Goal: Information Seeking & Learning: Learn about a topic

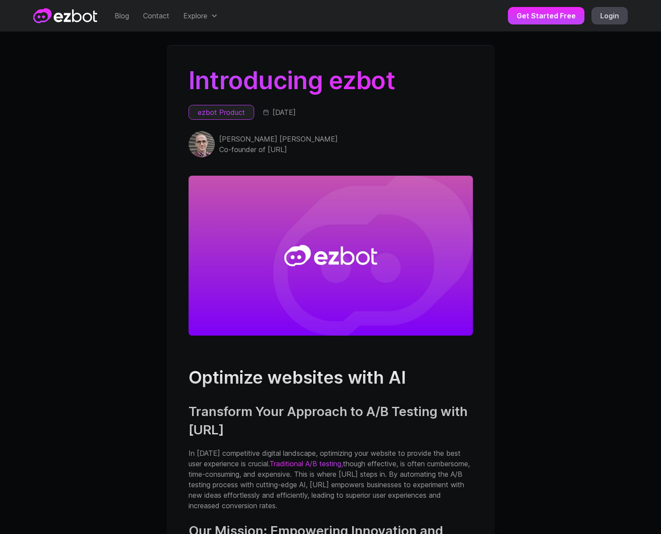
click at [67, 19] on img "home" at bounding box center [65, 15] width 64 height 15
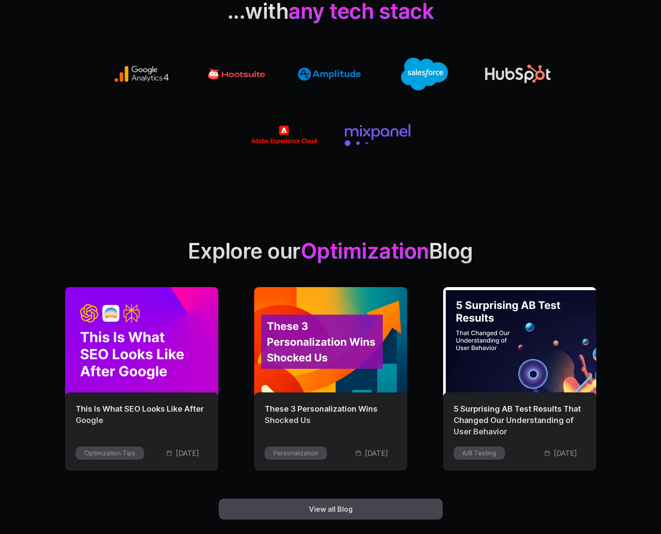
scroll to position [2194, 0]
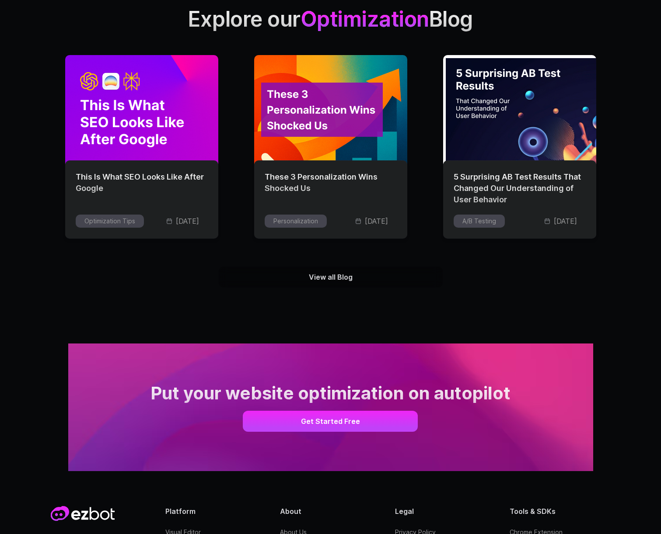
click at [352, 282] on link "View all Blog" at bounding box center [331, 277] width 224 height 21
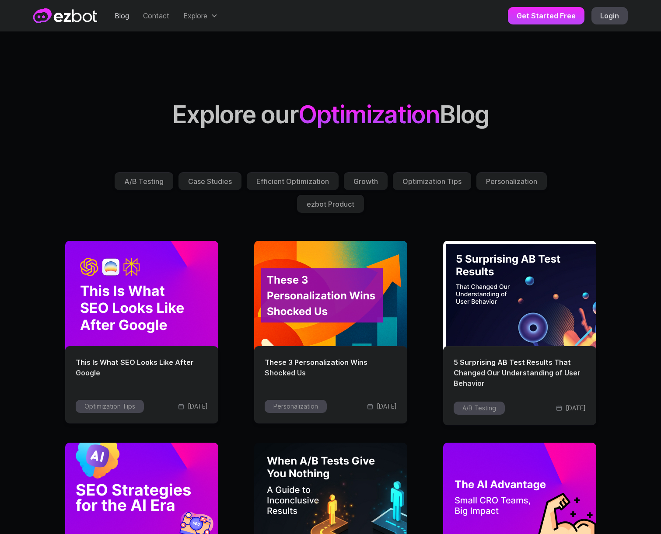
click at [202, 183] on div "Case Studies" at bounding box center [210, 181] width 44 height 7
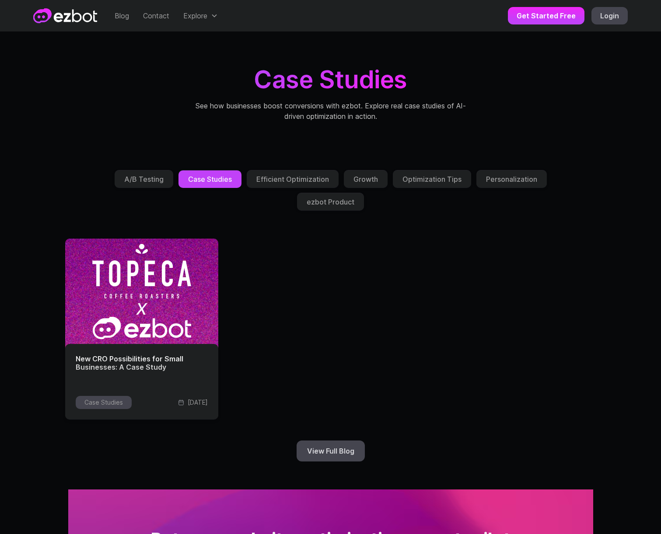
drag, startPoint x: 334, startPoint y: 164, endPoint x: 667, endPoint y: 215, distance: 336.7
